Goal: Information Seeking & Learning: Compare options

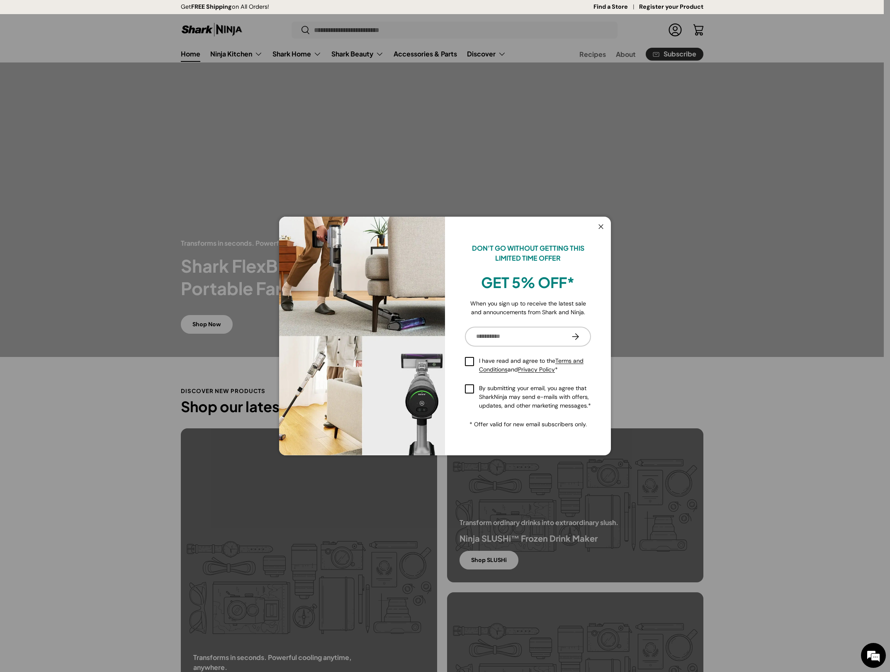
click at [600, 220] on button "Close" at bounding box center [601, 227] width 16 height 17
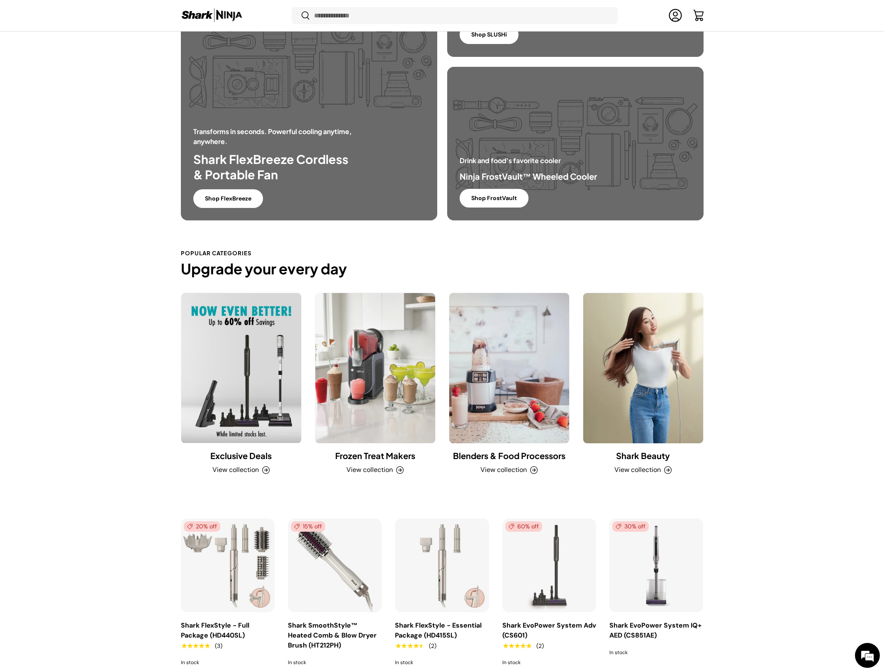
scroll to position [543, 0]
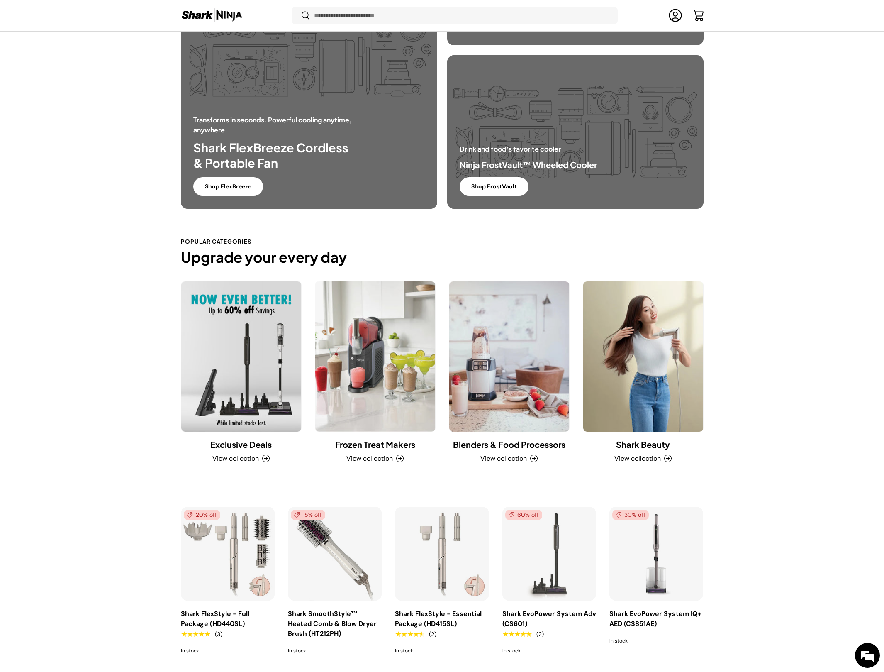
click at [276, 345] on link "Exclusive Deals" at bounding box center [241, 356] width 120 height 150
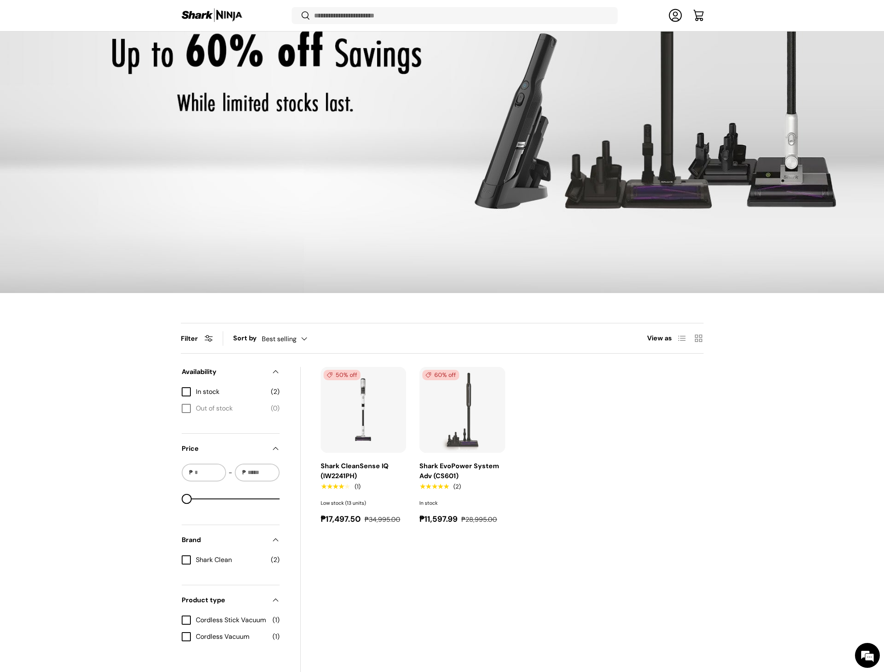
scroll to position [290, 0]
click at [0, 0] on img "Shark EvoPower System Adv (CS601)" at bounding box center [0, 0] width 0 height 0
click at [0, 0] on img "Shark CleanSense IQ (IW2241PH)" at bounding box center [0, 0] width 0 height 0
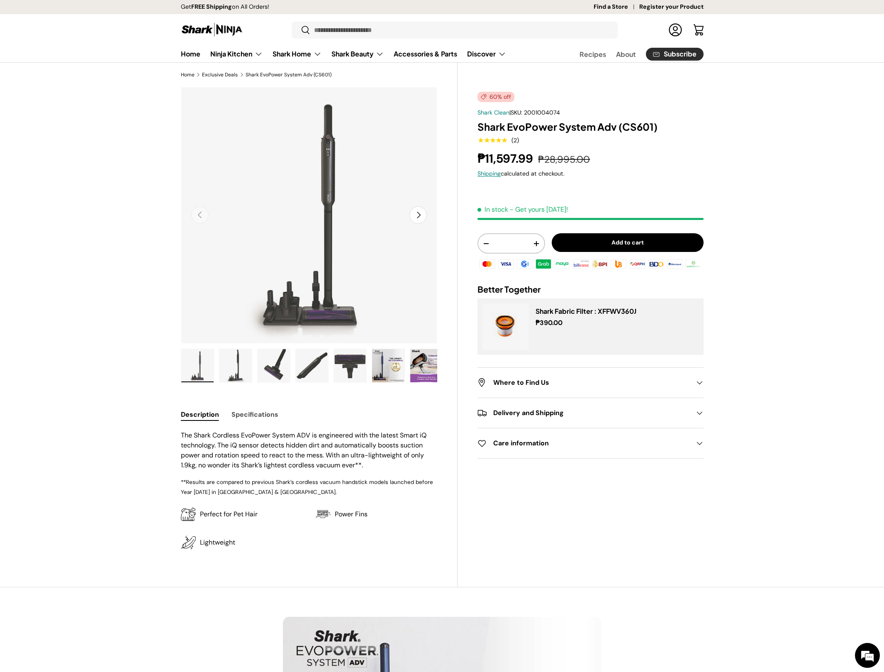
click at [203, 368] on img "Gallery Viewer" at bounding box center [197, 365] width 32 height 33
click at [243, 369] on img "Gallery Viewer" at bounding box center [235, 365] width 32 height 33
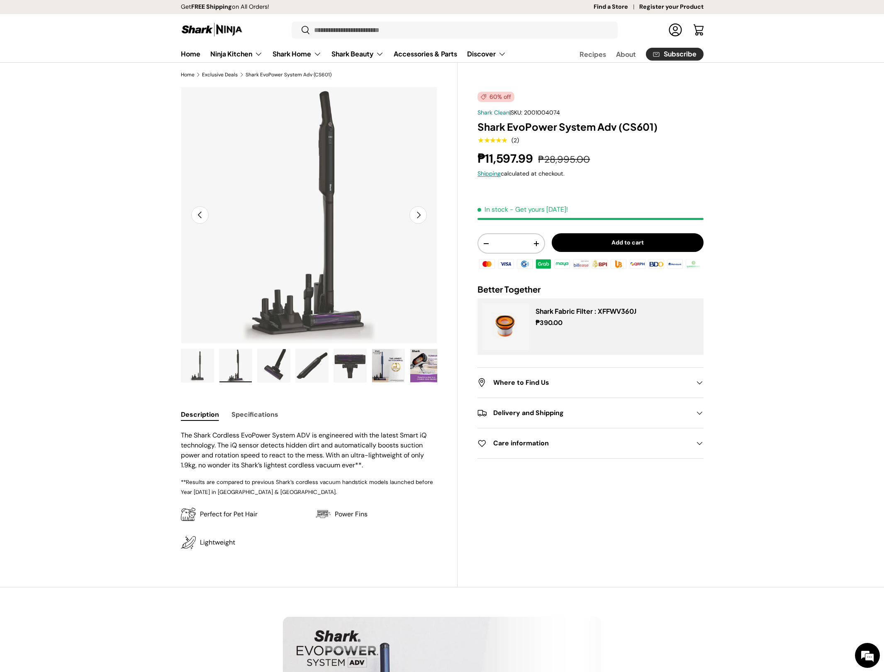
click at [275, 365] on img "Gallery Viewer" at bounding box center [274, 365] width 32 height 33
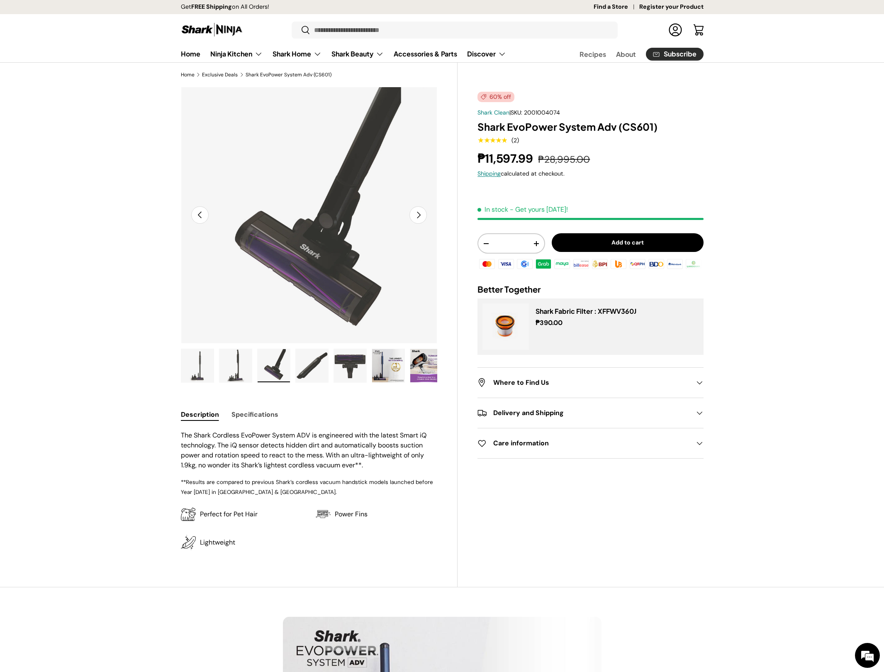
click at [310, 368] on img "Gallery Viewer" at bounding box center [312, 365] width 32 height 33
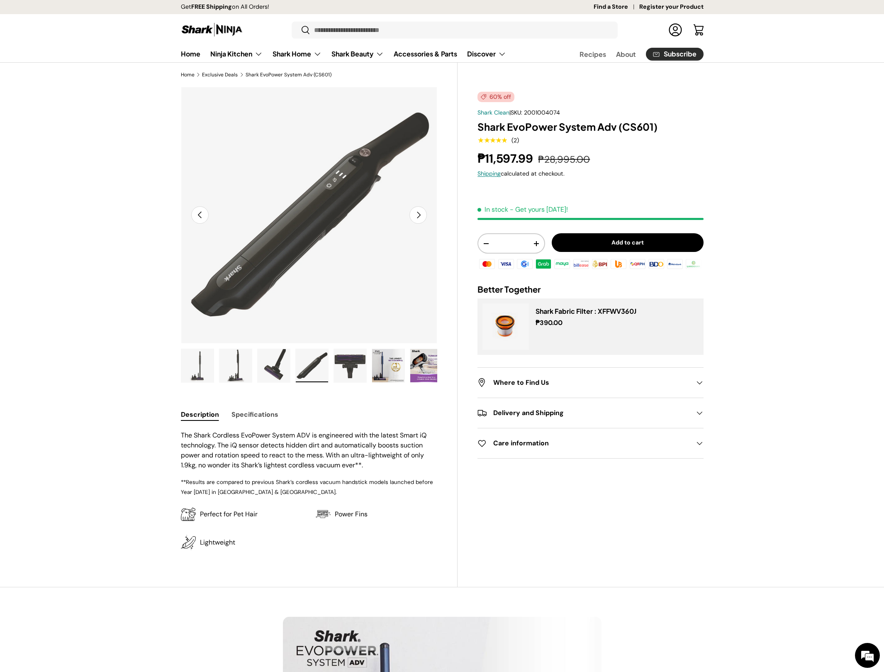
click at [357, 367] on img "Gallery Viewer" at bounding box center [350, 365] width 32 height 33
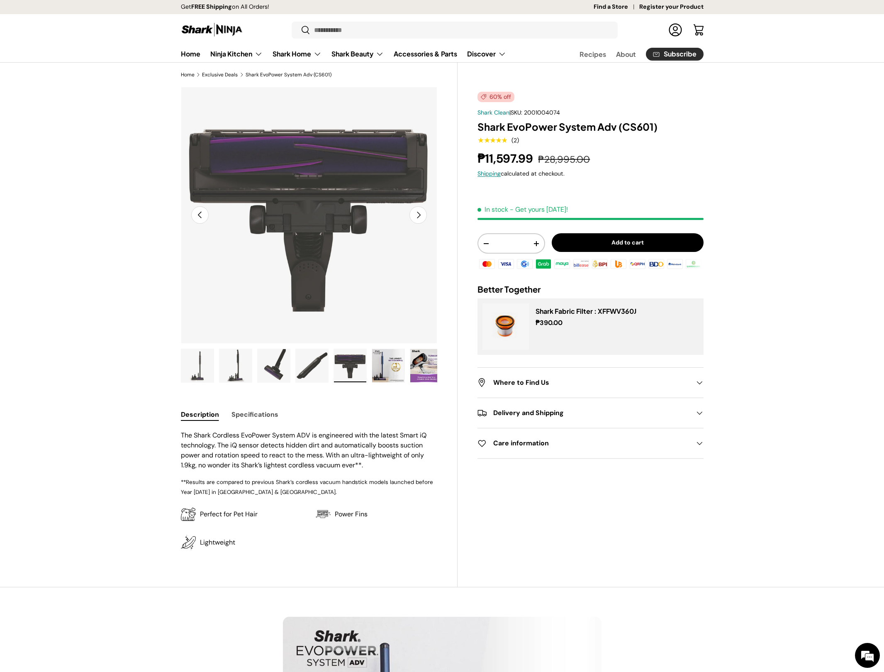
click at [367, 369] on ul "Load image 1 in gallery view Load image 2 in gallery view Load image 3 in galle…" at bounding box center [309, 366] width 257 height 37
drag, startPoint x: 353, startPoint y: 364, endPoint x: 371, endPoint y: 363, distance: 17.9
click at [353, 364] on img "Gallery Viewer" at bounding box center [350, 365] width 32 height 33
click at [388, 368] on img "Gallery Viewer" at bounding box center [388, 365] width 32 height 33
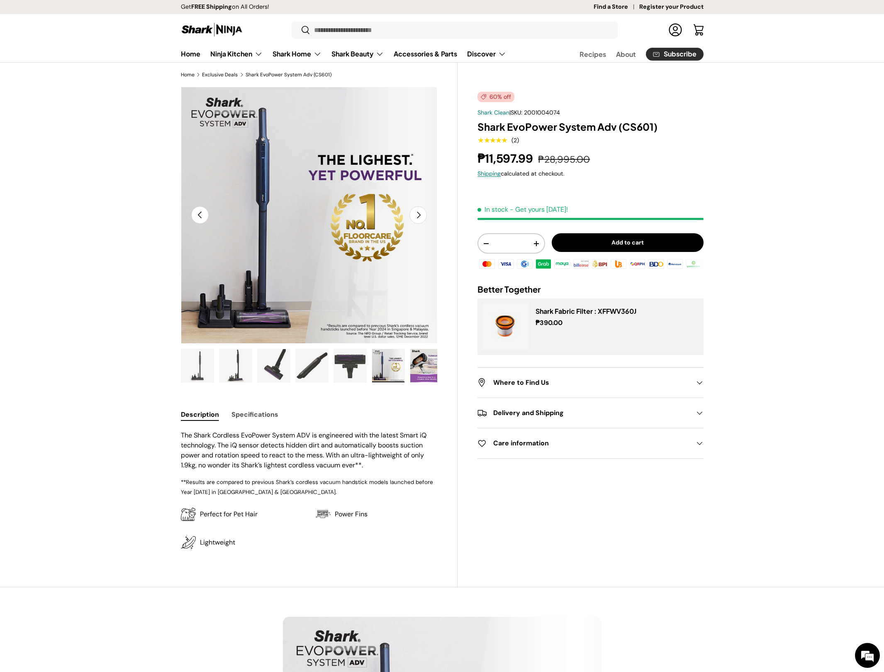
click at [418, 364] on img "Gallery Viewer" at bounding box center [426, 365] width 32 height 33
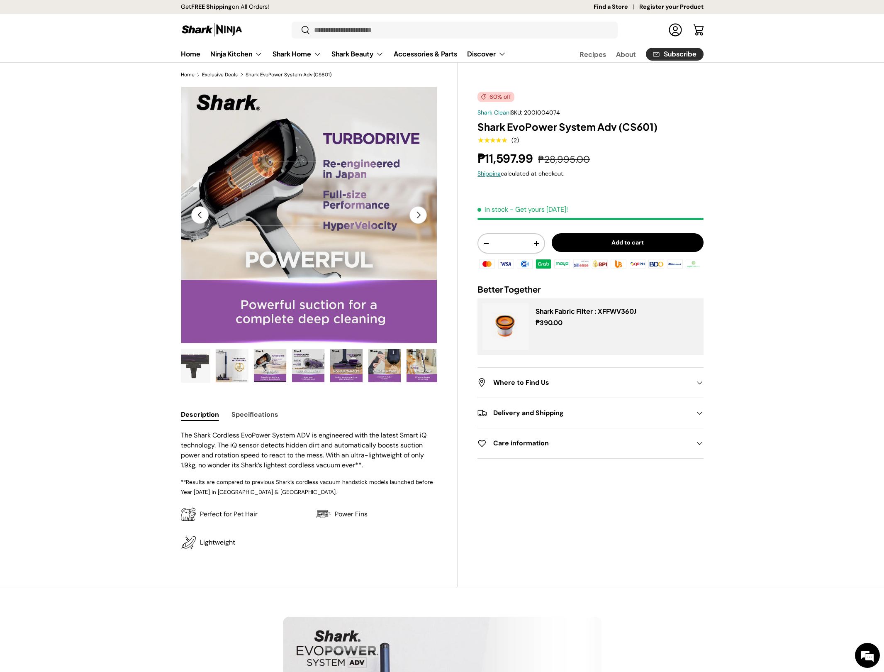
scroll to position [0, 229]
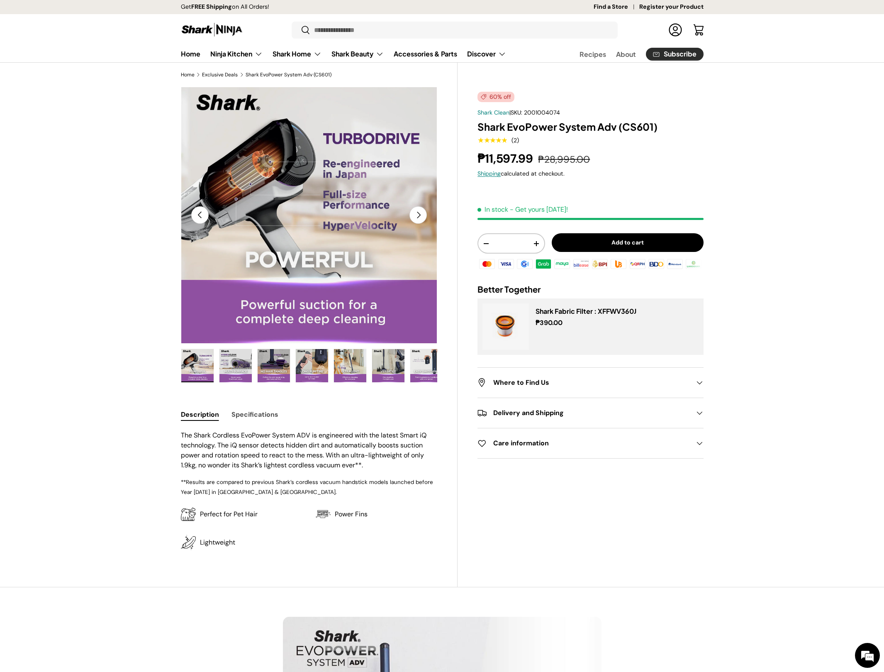
click at [421, 212] on button "Next" at bounding box center [417, 214] width 17 height 17
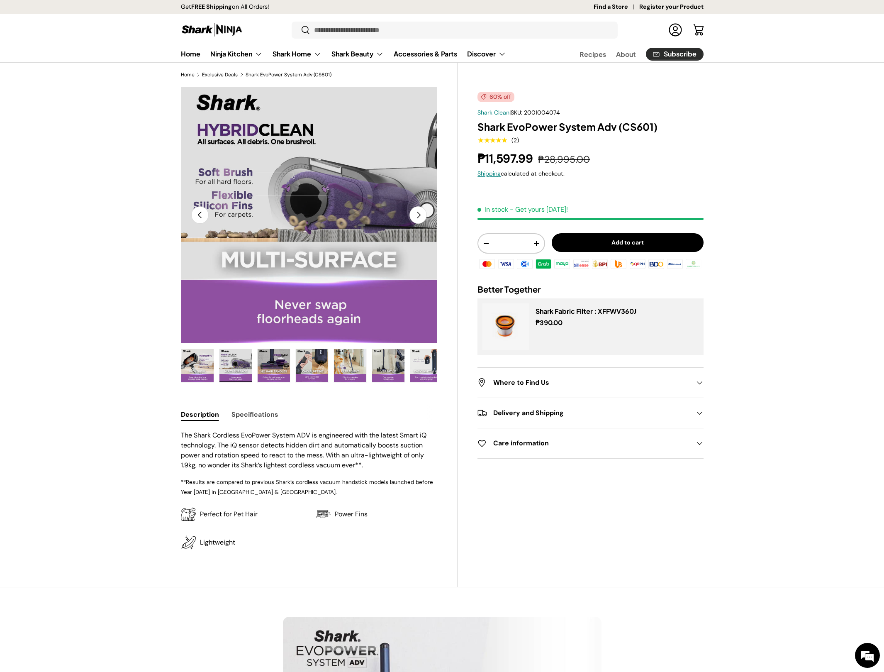
click at [419, 209] on button "Next" at bounding box center [417, 214] width 17 height 17
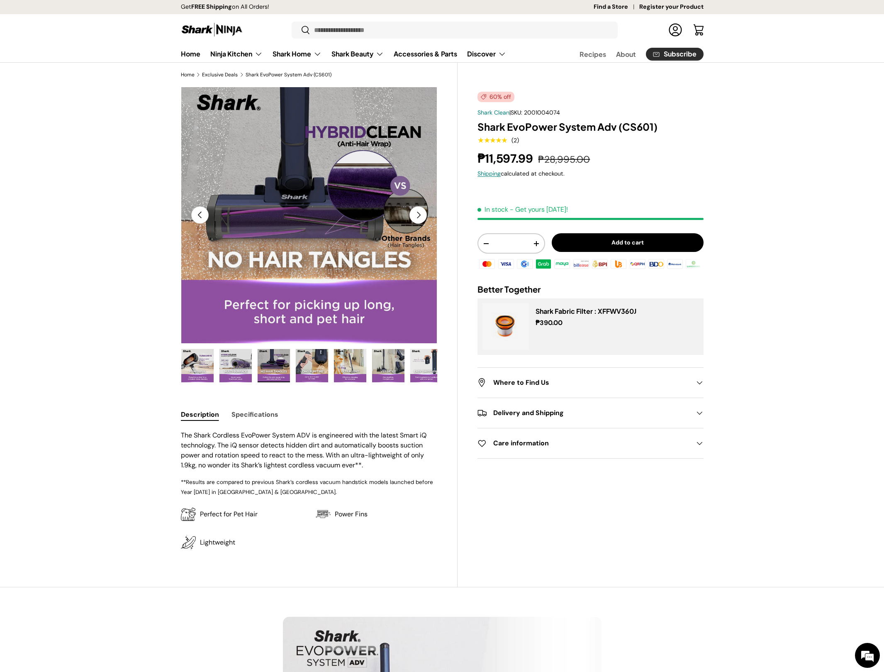
click at [419, 210] on button "Next" at bounding box center [417, 214] width 17 height 17
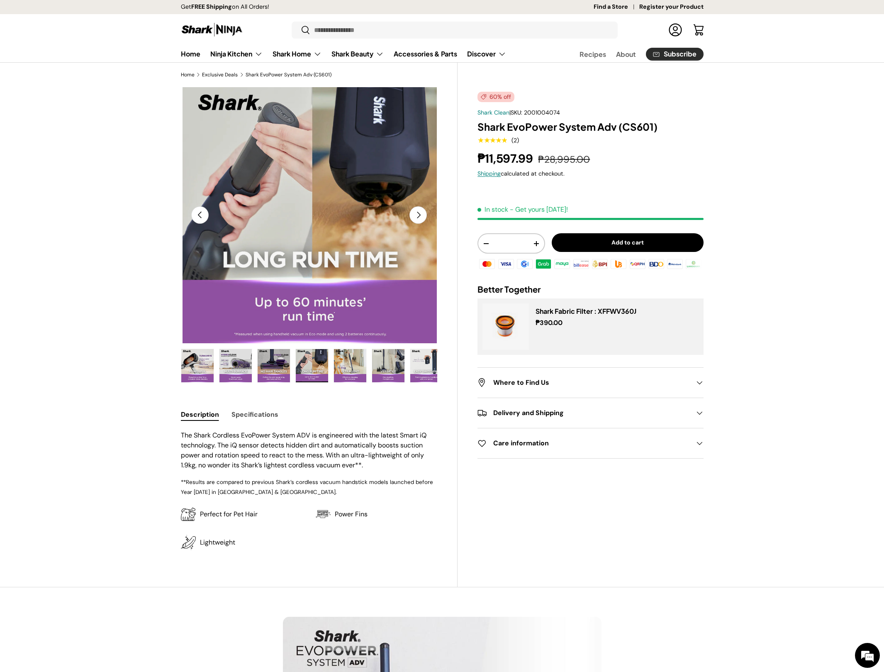
scroll to position [0, 2348]
click at [419, 211] on button "Next" at bounding box center [417, 214] width 17 height 17
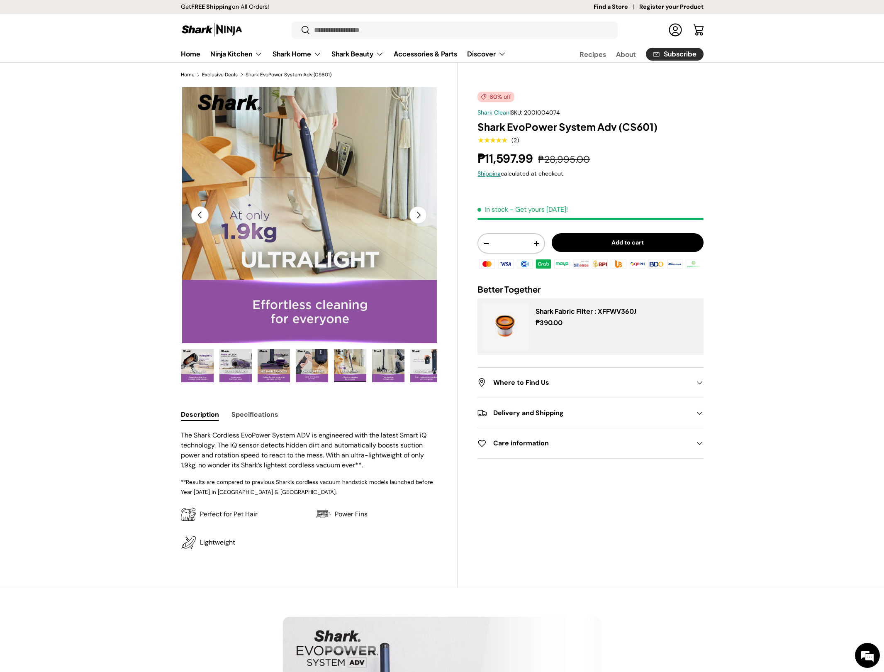
scroll to position [0, 2608]
click at [419, 210] on button "Next" at bounding box center [417, 214] width 17 height 17
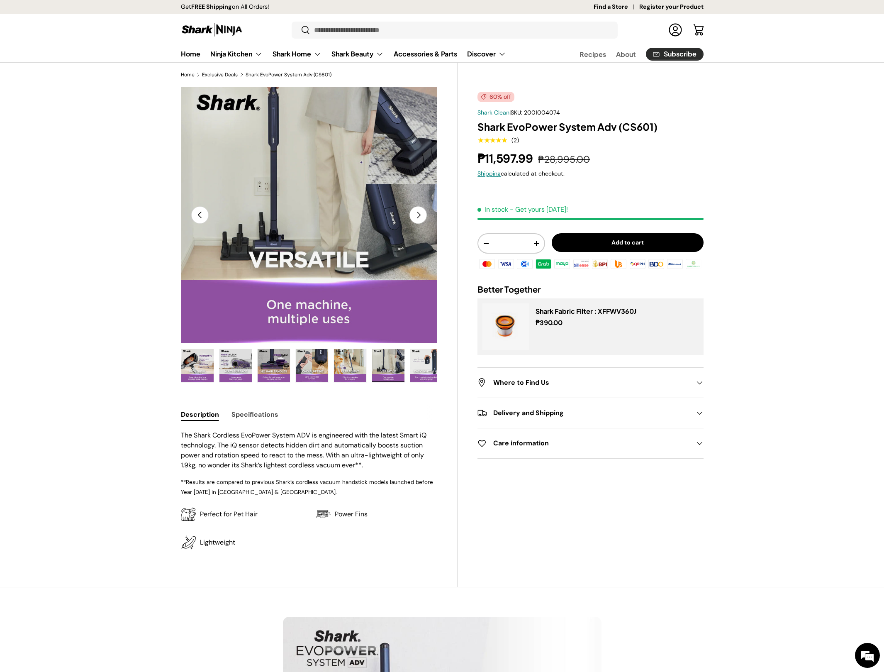
scroll to position [0, 0]
click at [419, 210] on button "Next" at bounding box center [417, 214] width 17 height 17
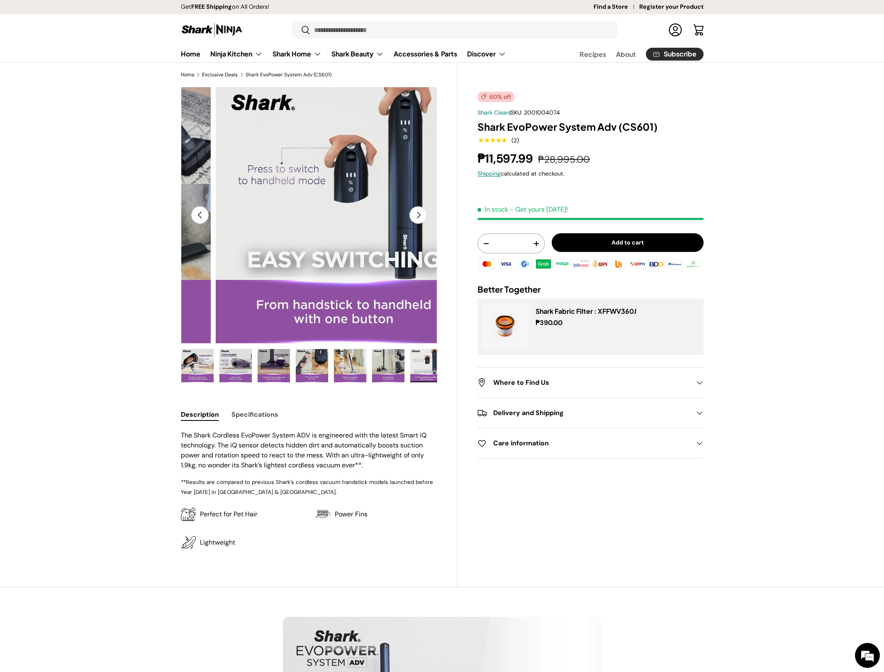
scroll to position [0, 349]
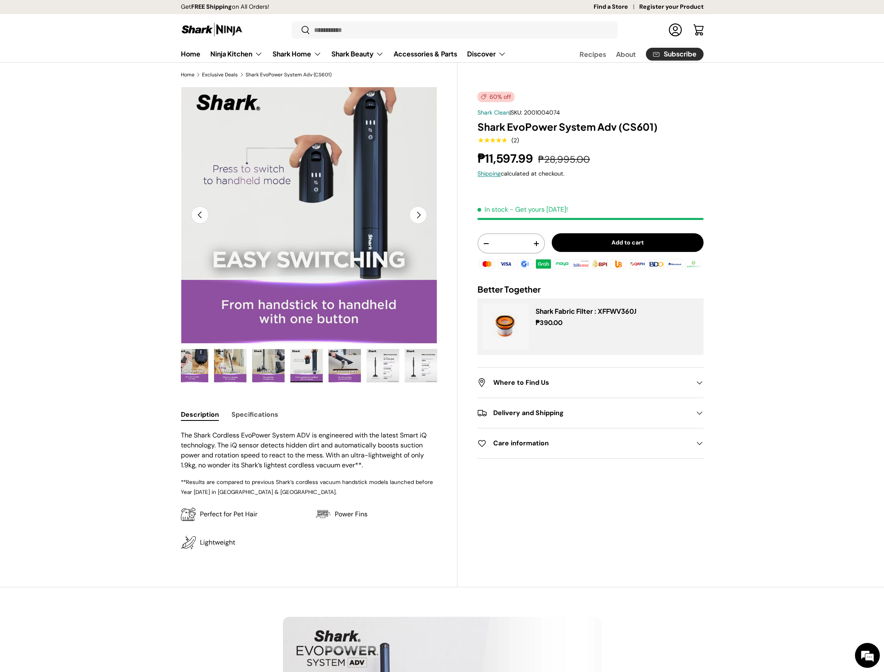
click at [419, 210] on button "Next" at bounding box center [417, 214] width 17 height 17
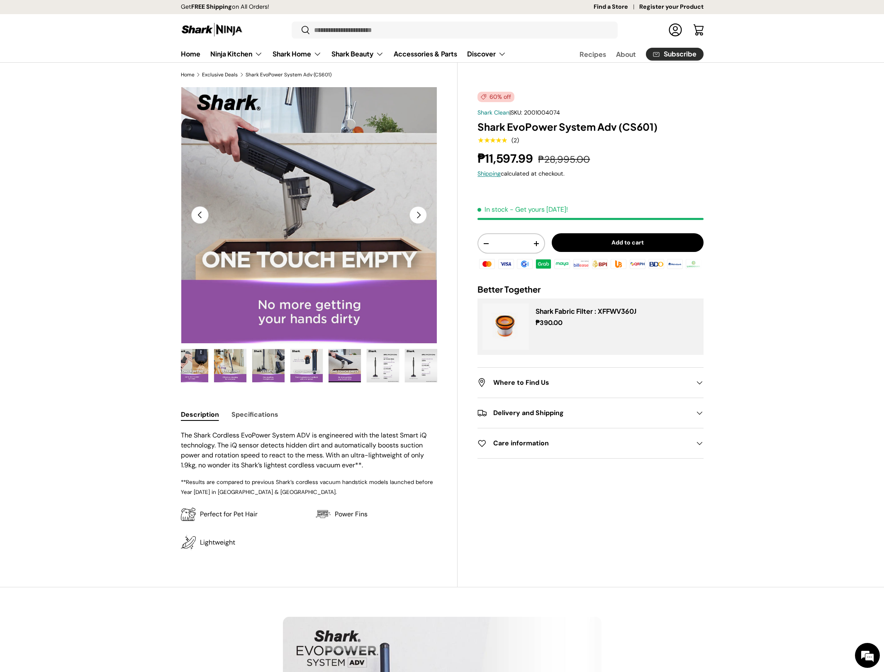
click at [419, 211] on button "Next" at bounding box center [417, 214] width 17 height 17
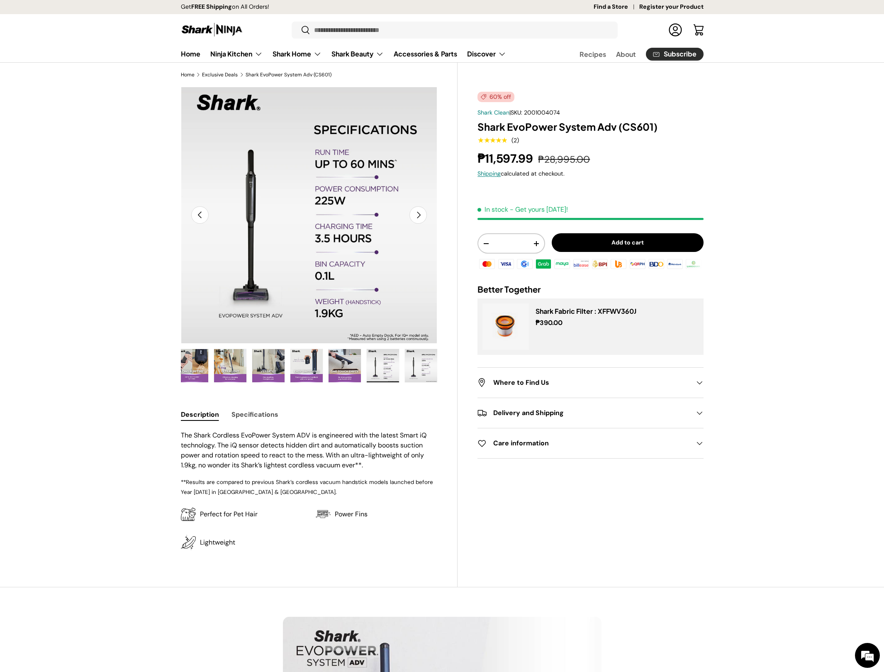
click at [419, 216] on button "Next" at bounding box center [417, 214] width 17 height 17
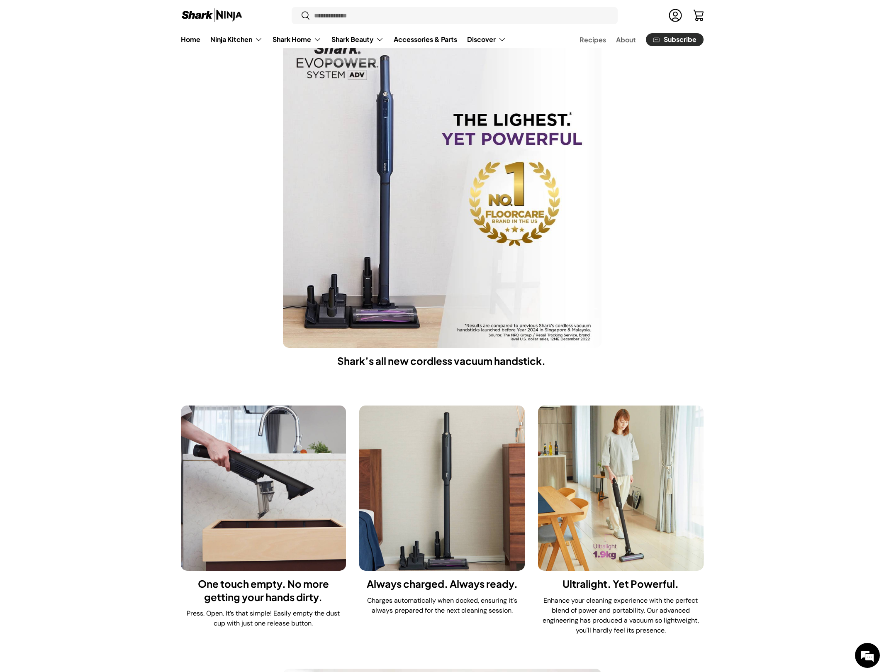
scroll to position [0, 0]
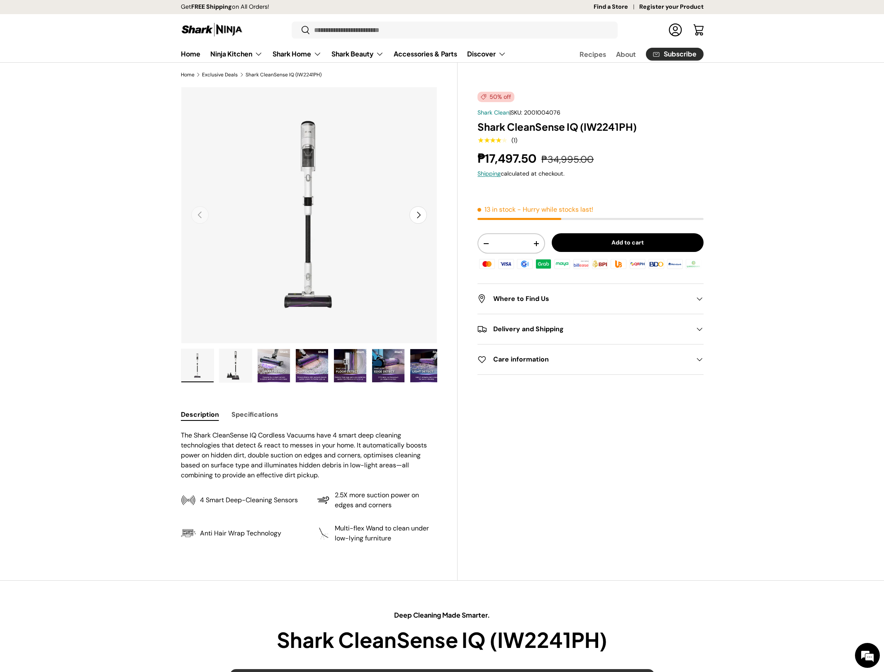
click at [214, 358] on ul "Load image 1 in gallery view Load image 2 in gallery view Load image 3 in galle…" at bounding box center [309, 366] width 257 height 37
click at [423, 212] on button "Next" at bounding box center [417, 214] width 17 height 17
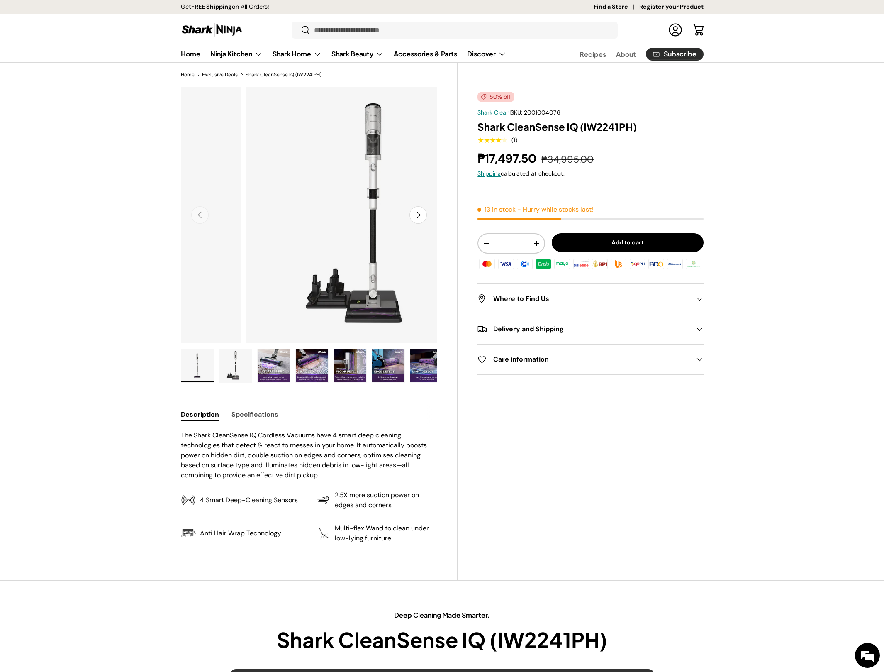
scroll to position [0, 261]
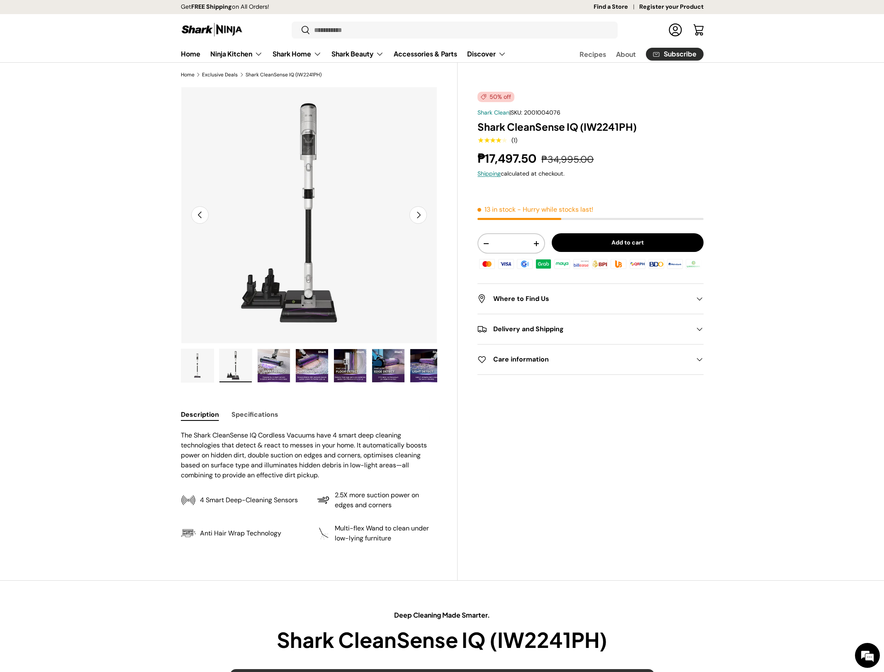
click at [423, 217] on button "Next" at bounding box center [417, 214] width 17 height 17
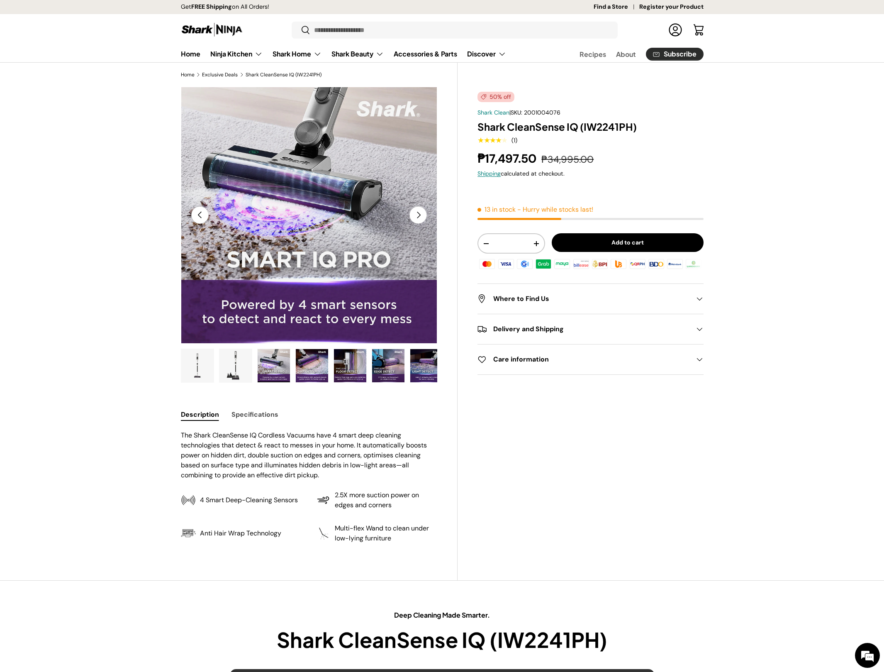
click at [423, 217] on button "Next" at bounding box center [417, 214] width 17 height 17
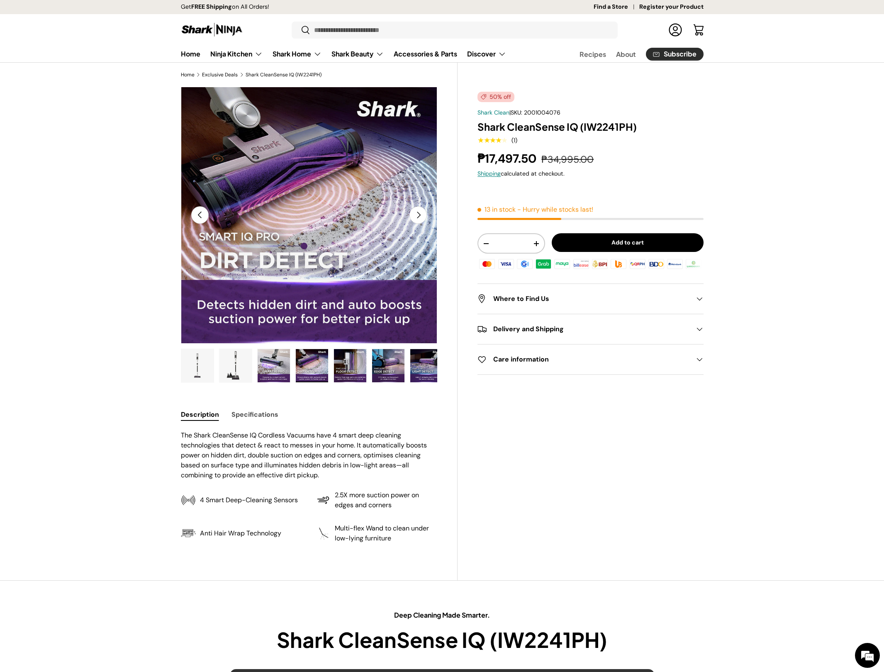
click at [423, 217] on button "Next" at bounding box center [417, 214] width 17 height 17
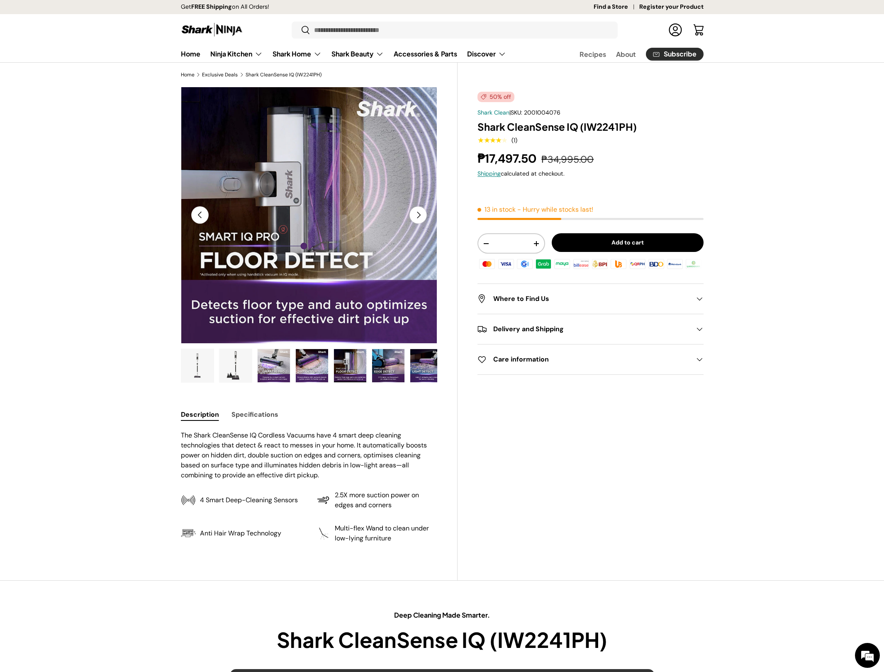
click at [421, 217] on button "Next" at bounding box center [417, 214] width 17 height 17
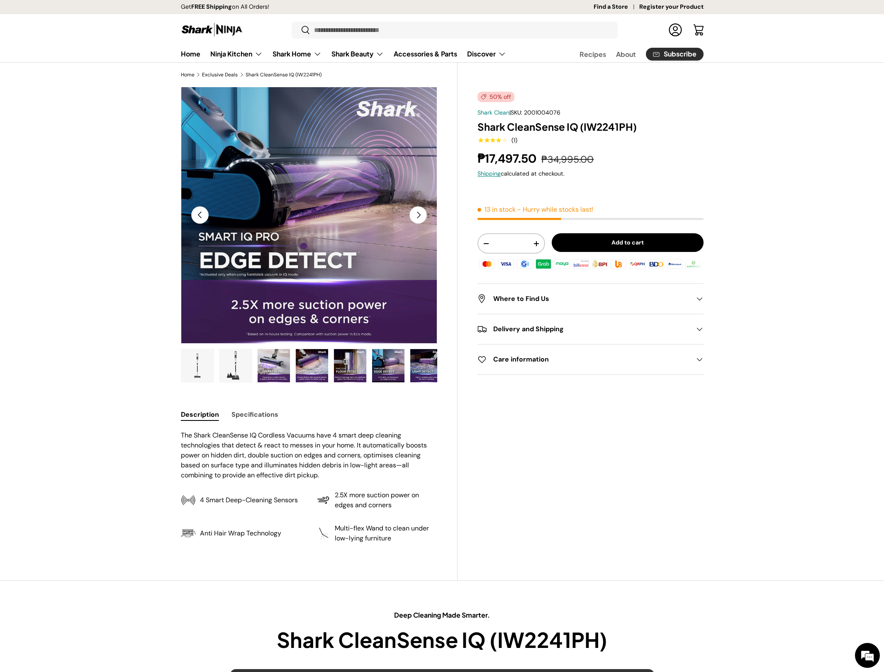
click at [420, 218] on button "Next" at bounding box center [417, 214] width 17 height 17
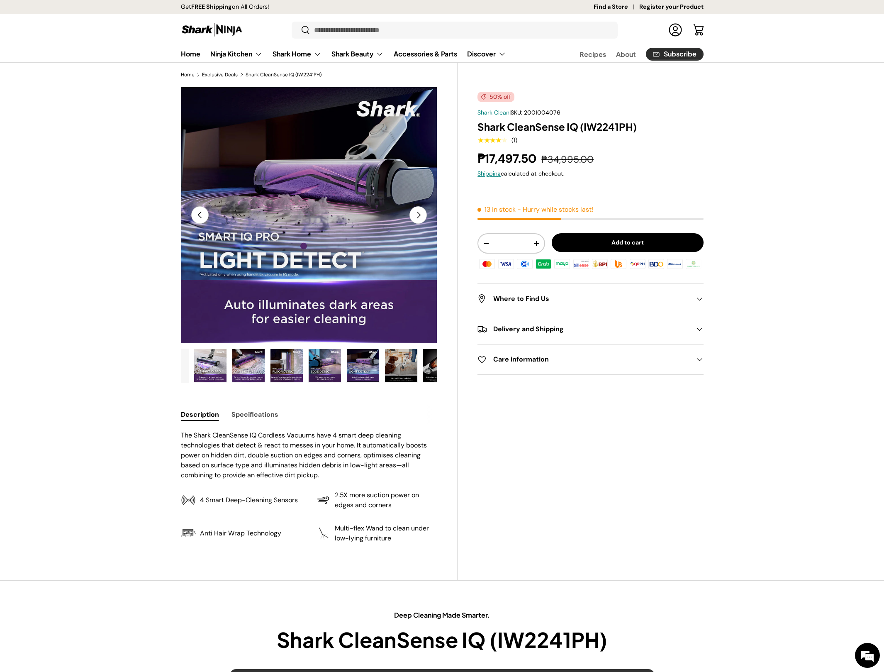
scroll to position [0, 82]
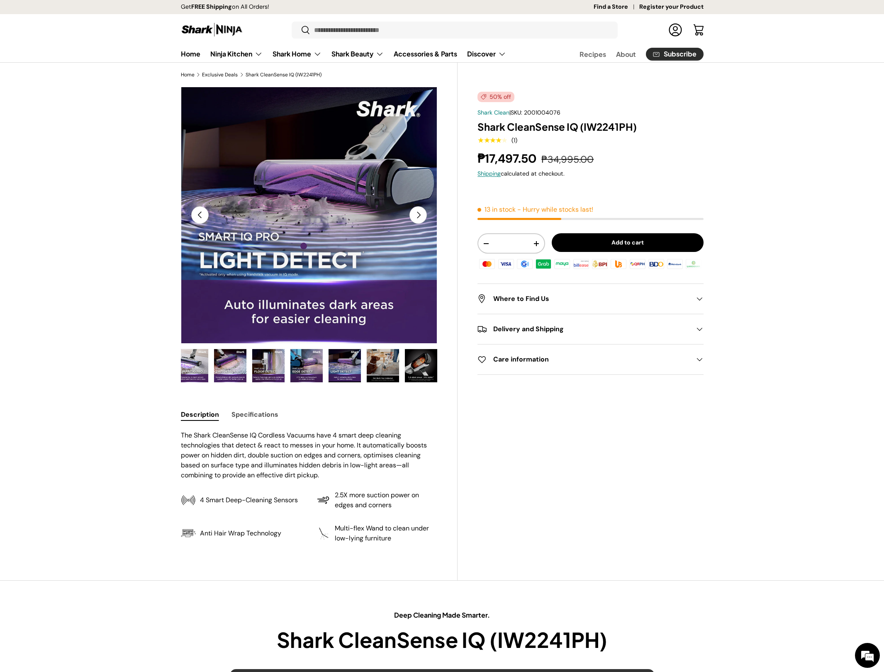
click at [420, 218] on button "Next" at bounding box center [417, 214] width 17 height 17
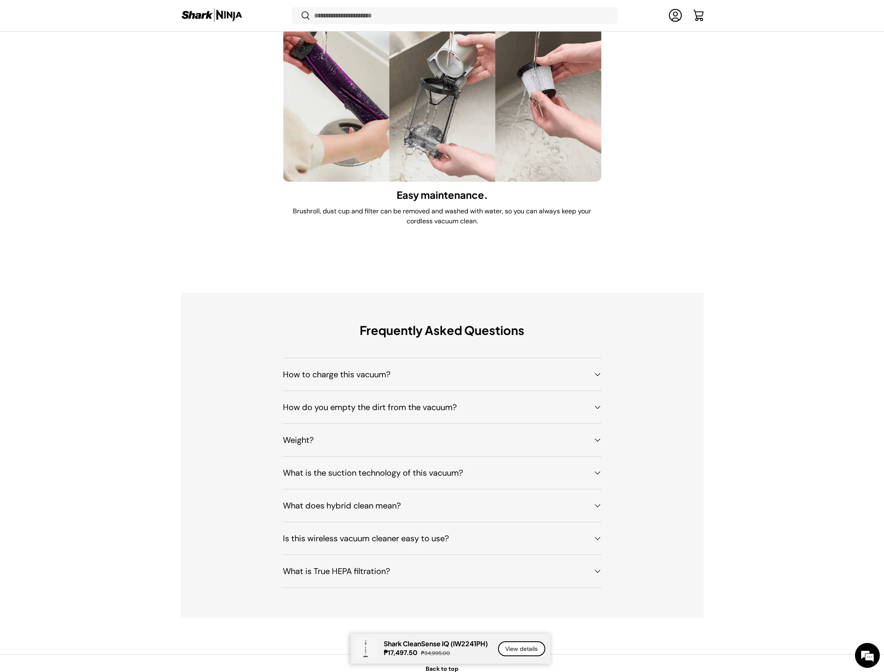
scroll to position [5618, 0]
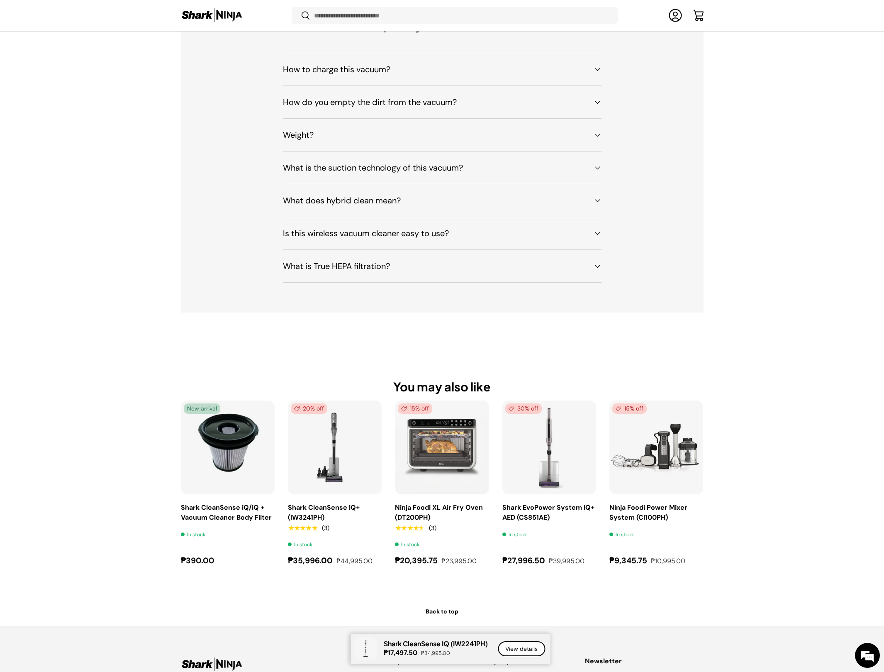
click at [0, 0] on img "Ninja Foodi XL Air Fry Oven (DT200PH)" at bounding box center [0, 0] width 0 height 0
